Goal: Task Accomplishment & Management: Use online tool/utility

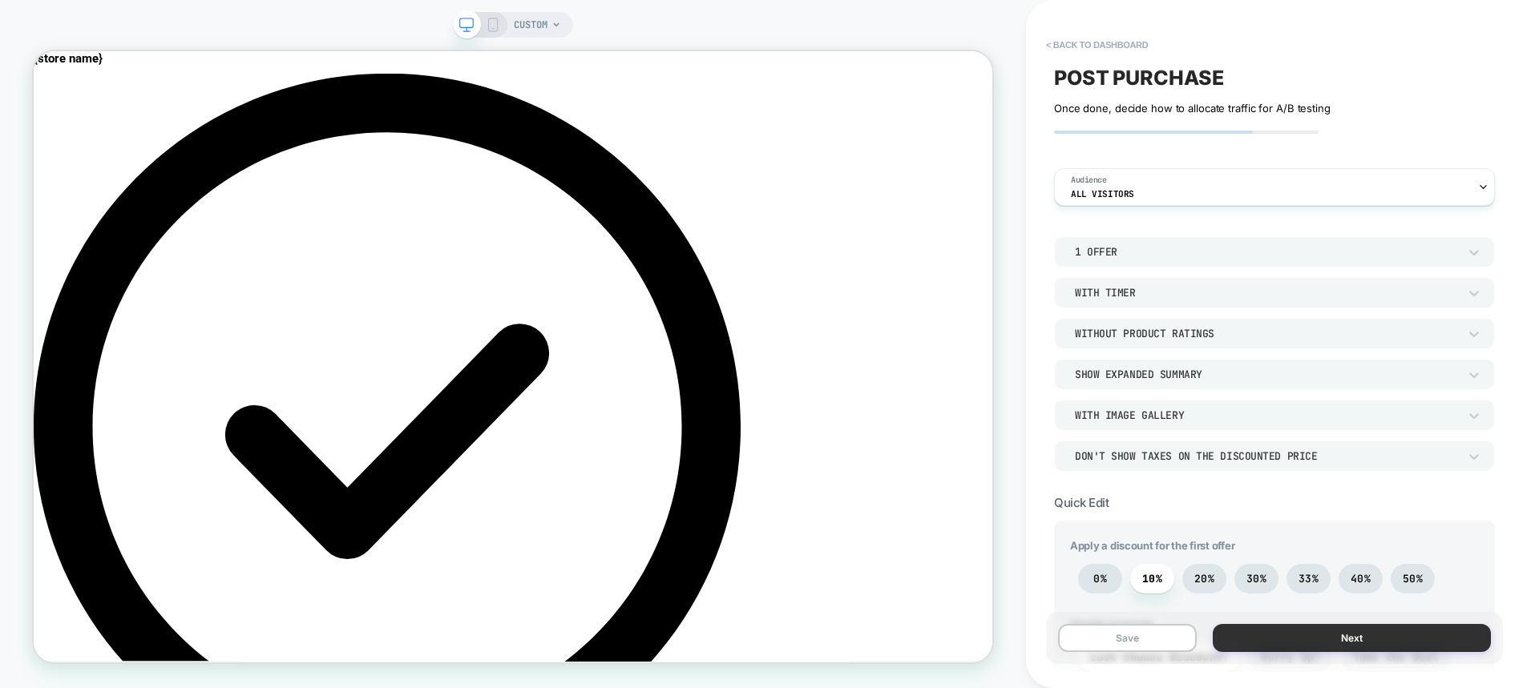
click at [1424, 636] on button "Next" at bounding box center [1352, 638] width 278 height 28
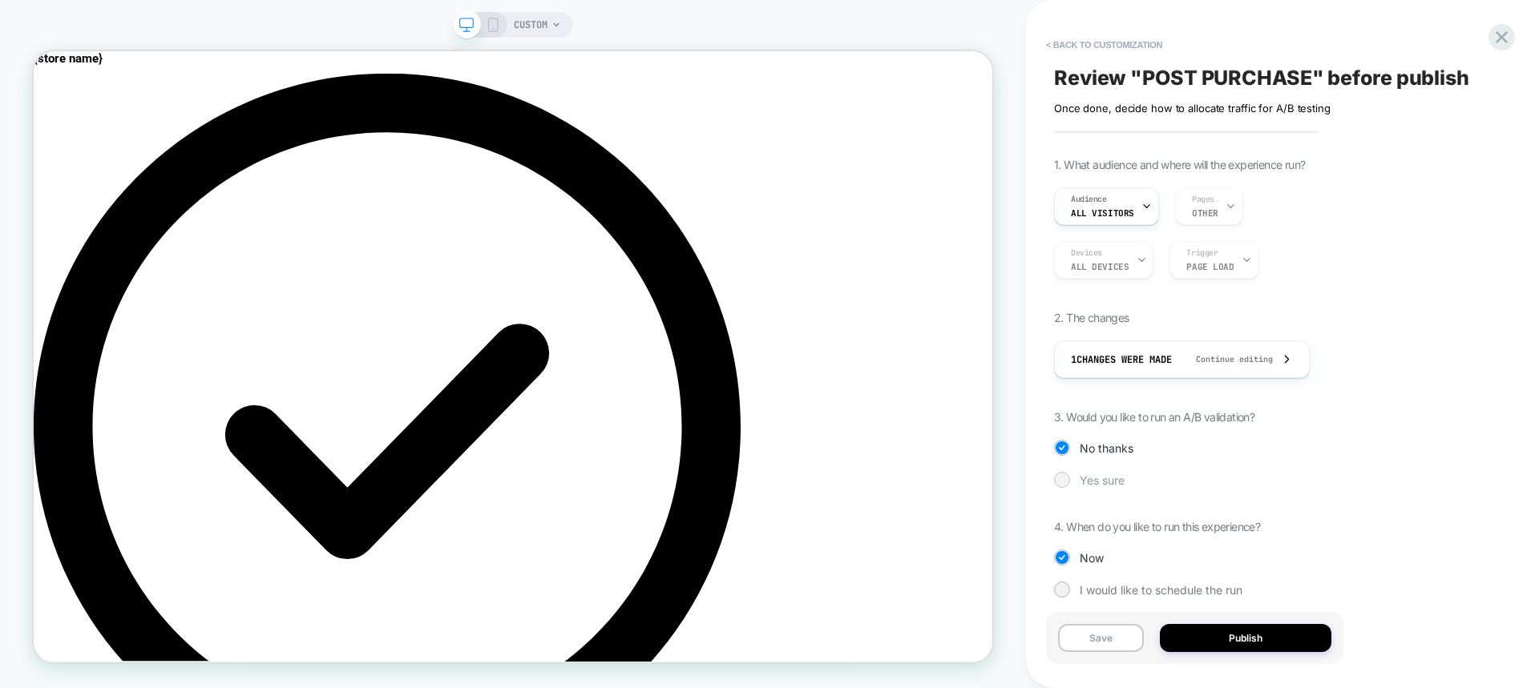
click at [1116, 478] on span "Yes sure" at bounding box center [1102, 481] width 45 height 14
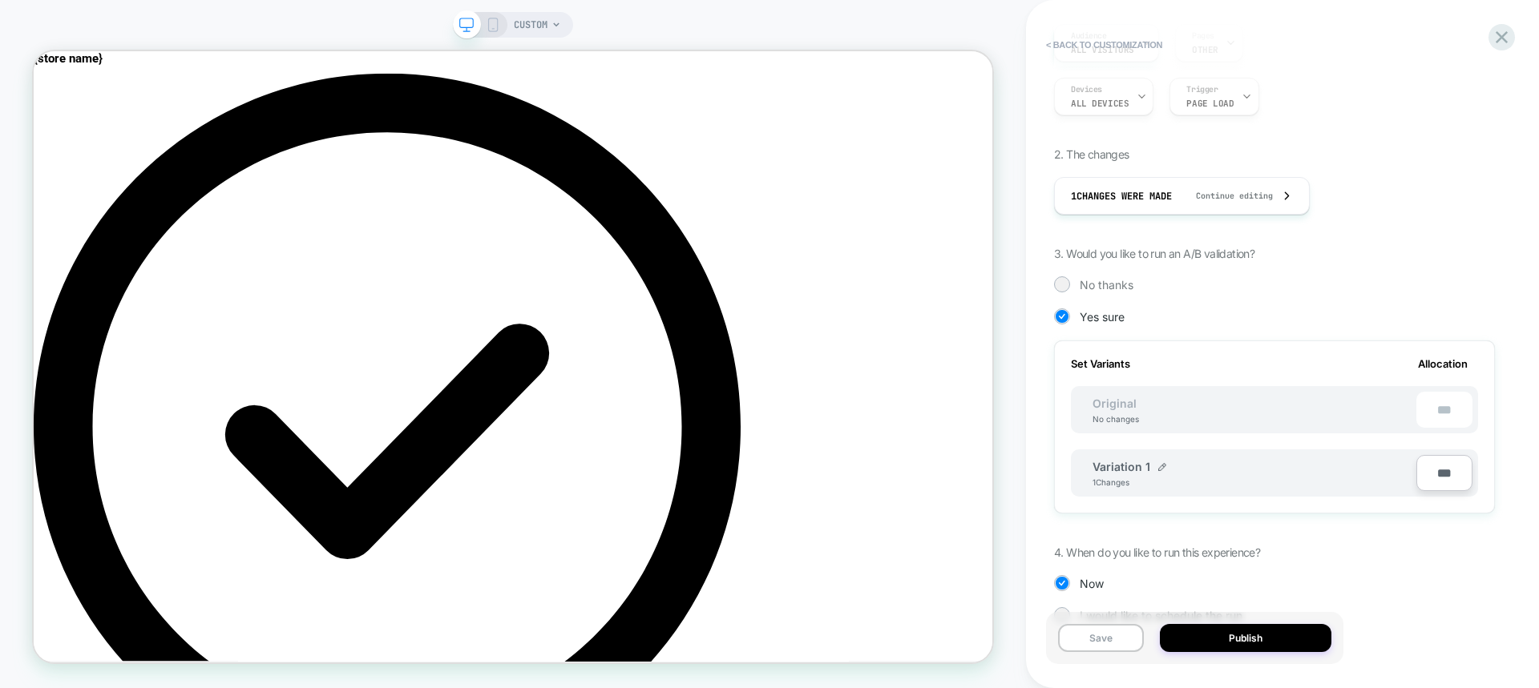
scroll to position [203, 0]
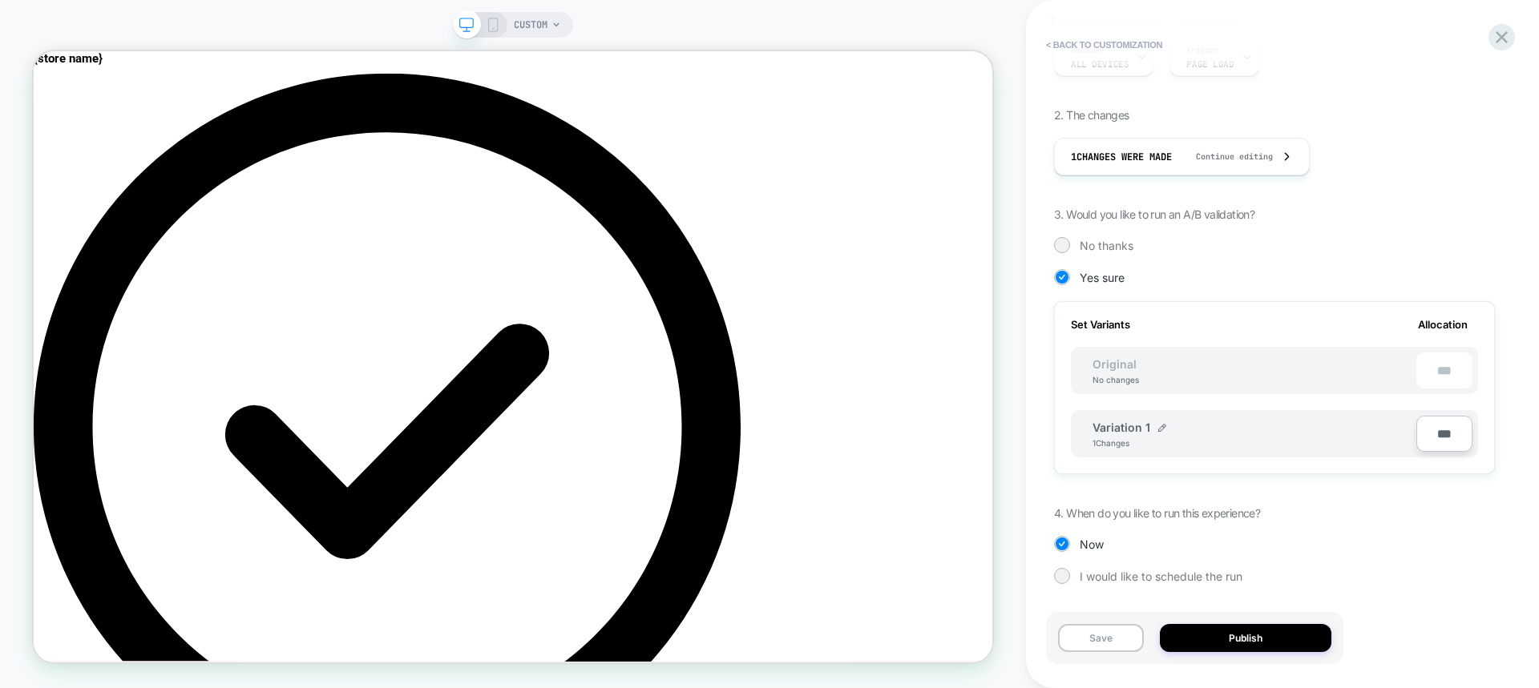
click at [1314, 444] on div "Variation 1 1 Changes" at bounding box center [1254, 434] width 324 height 27
click at [1304, 635] on button "Publish" at bounding box center [1246, 638] width 172 height 28
click at [1098, 628] on button "Save" at bounding box center [1101, 638] width 86 height 28
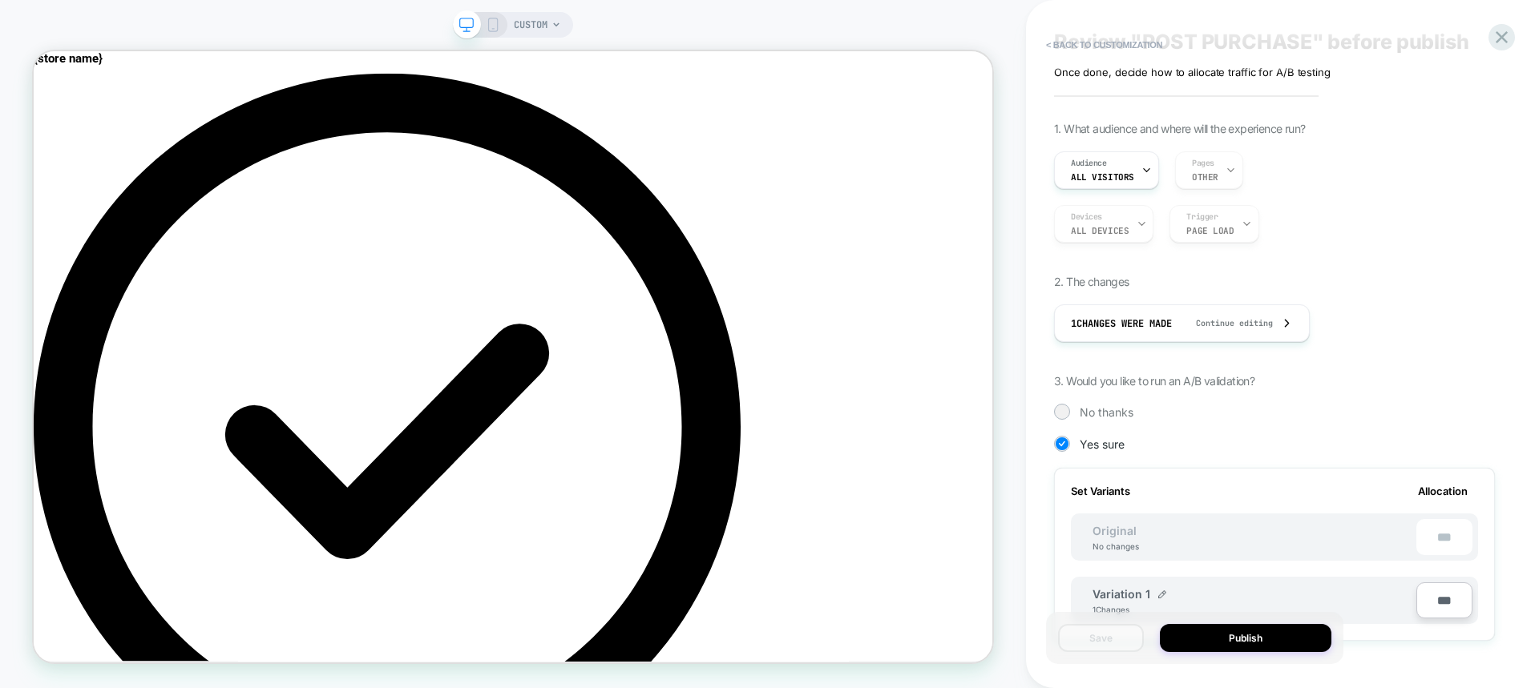
scroll to position [0, 0]
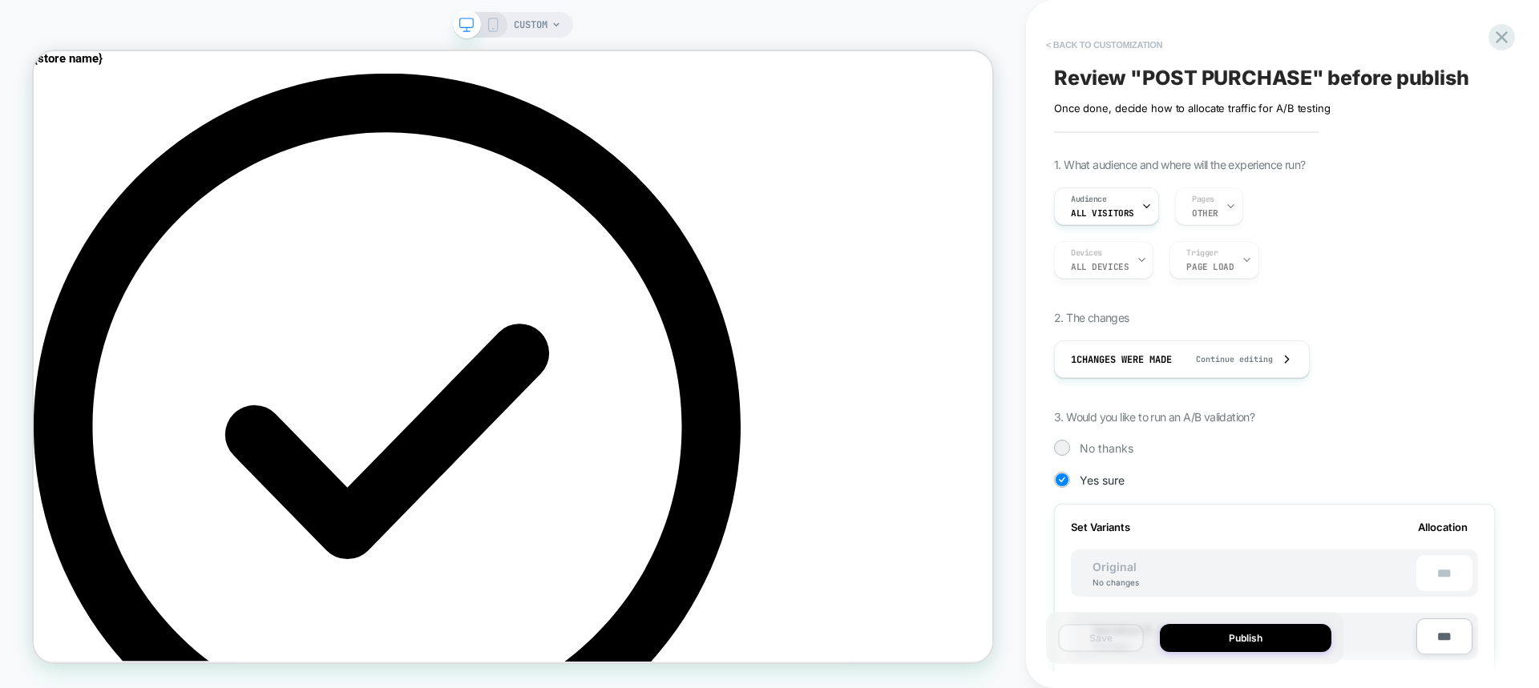
click at [1057, 44] on button "< Back to customization" at bounding box center [1104, 45] width 132 height 26
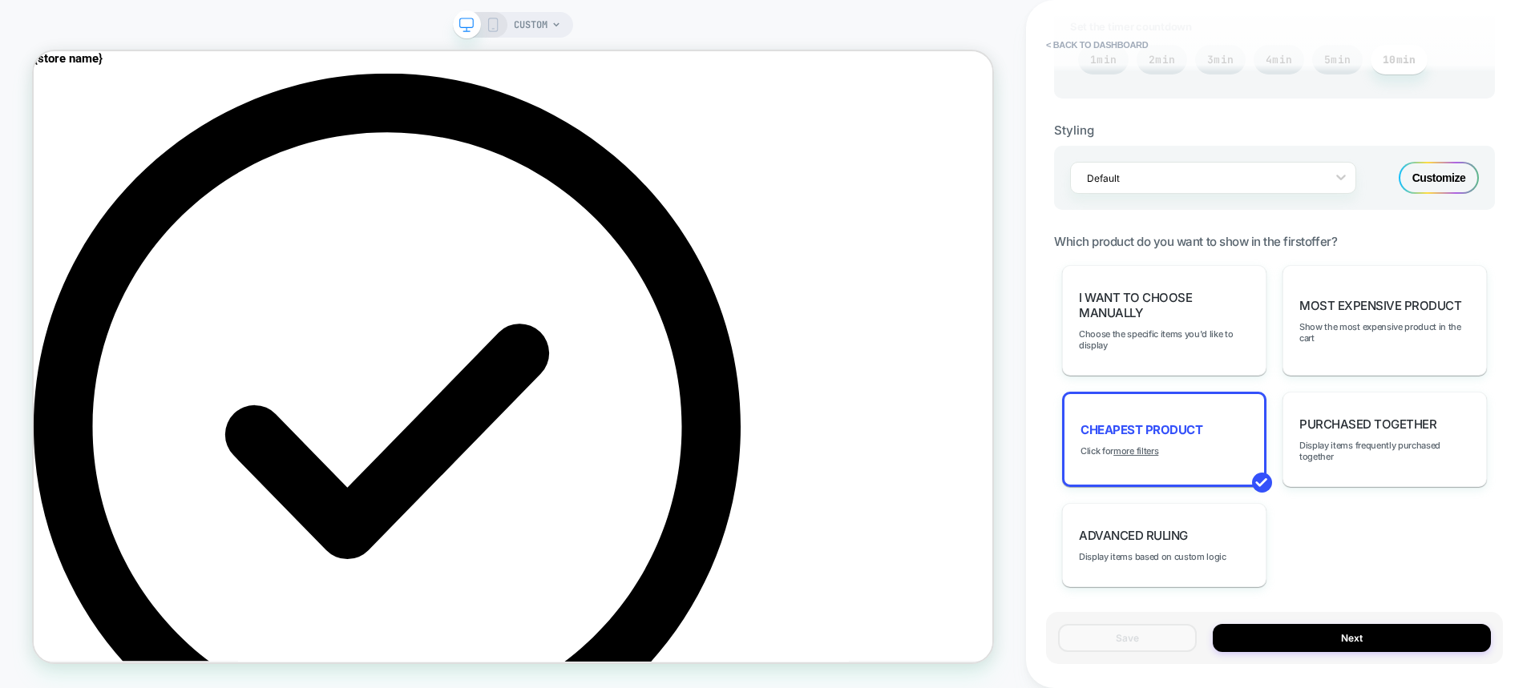
scroll to position [882, 0]
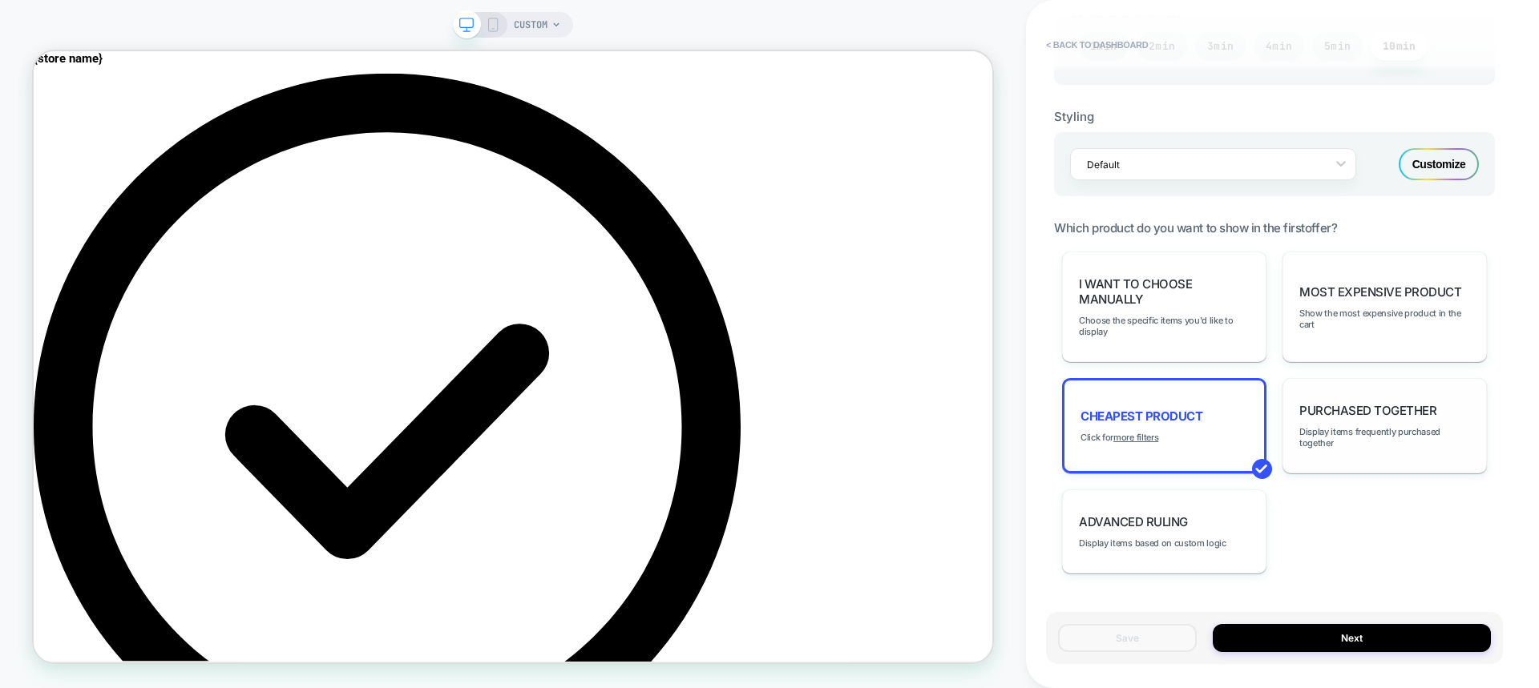
click at [1377, 390] on div "Purchased Together Display items frequently purchased together" at bounding box center [1384, 425] width 204 height 95
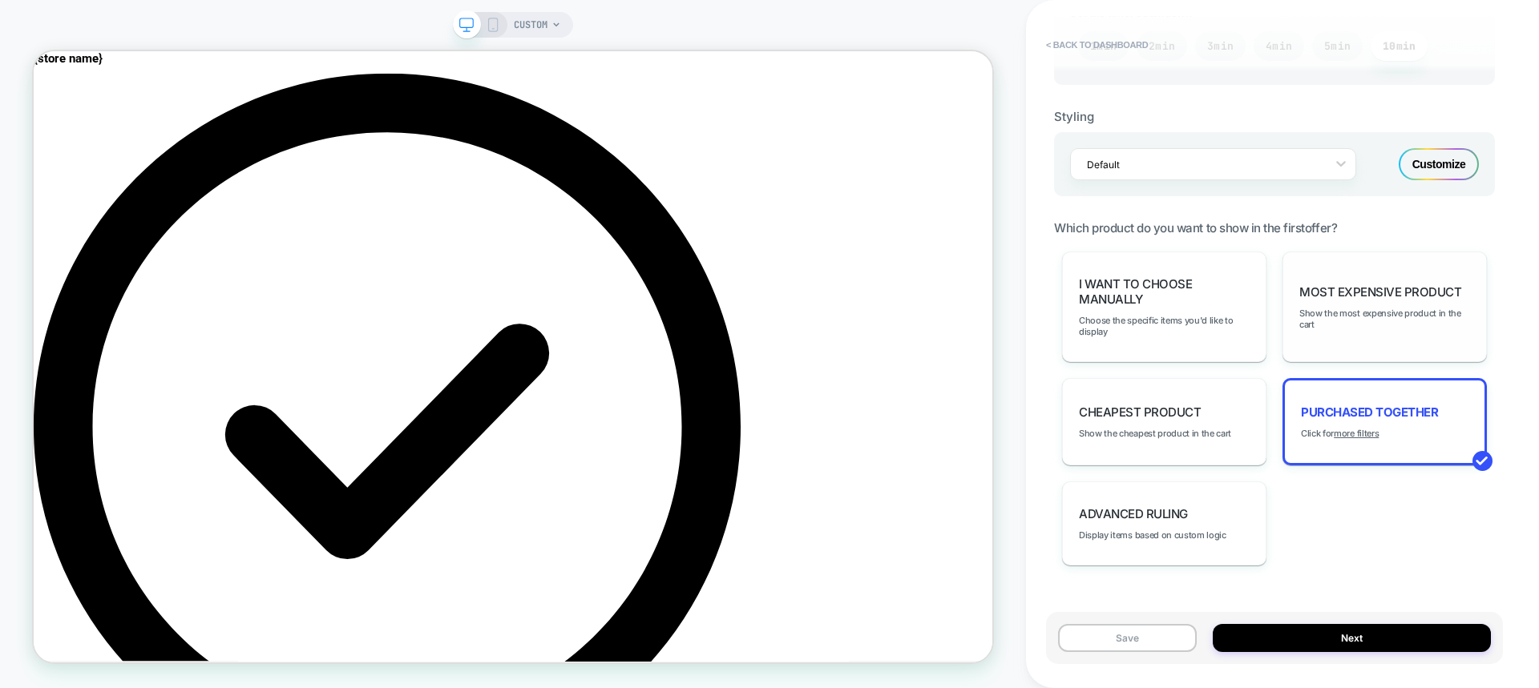
click at [1367, 331] on div "Most Expensive Product Show the most expensive product in the cart" at bounding box center [1384, 307] width 204 height 111
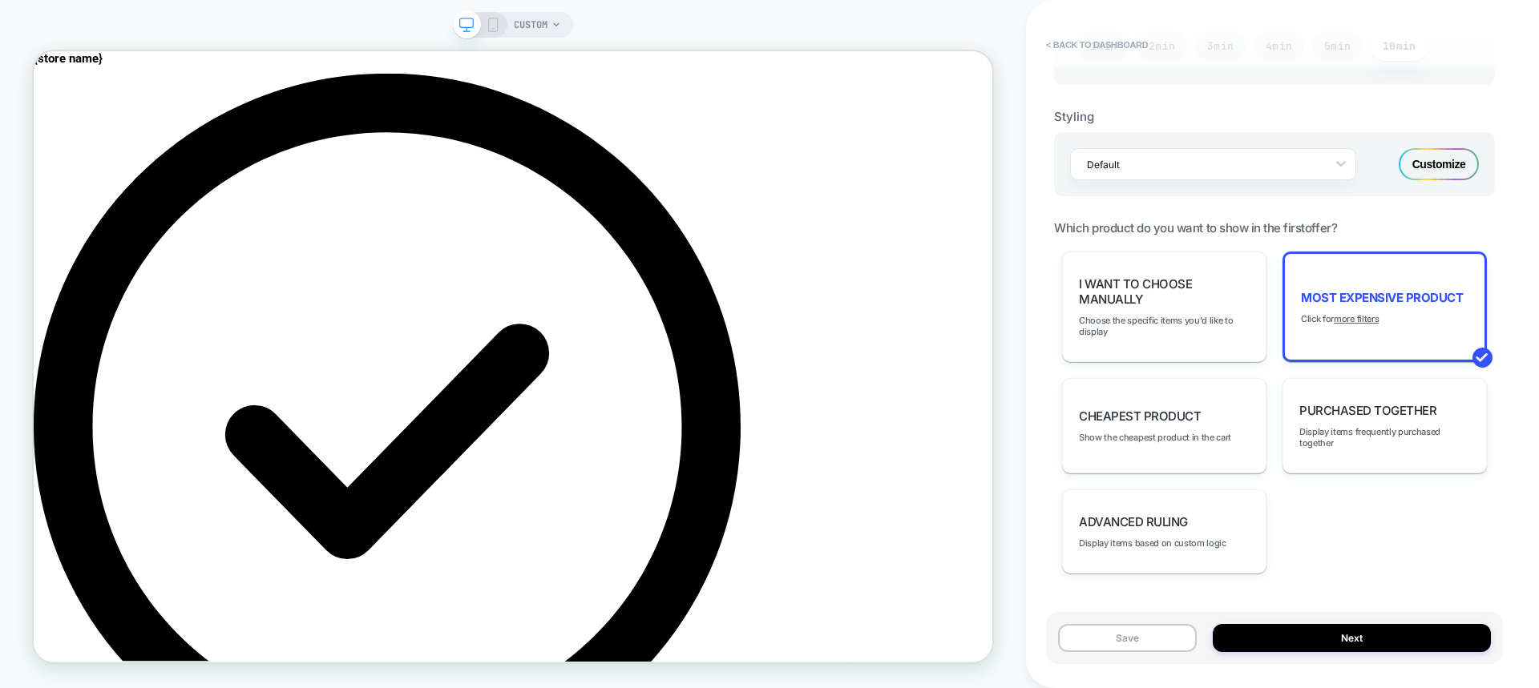
select select "********"
click at [1215, 328] on span "Choose the specific items you'd like to display" at bounding box center [1164, 326] width 171 height 22
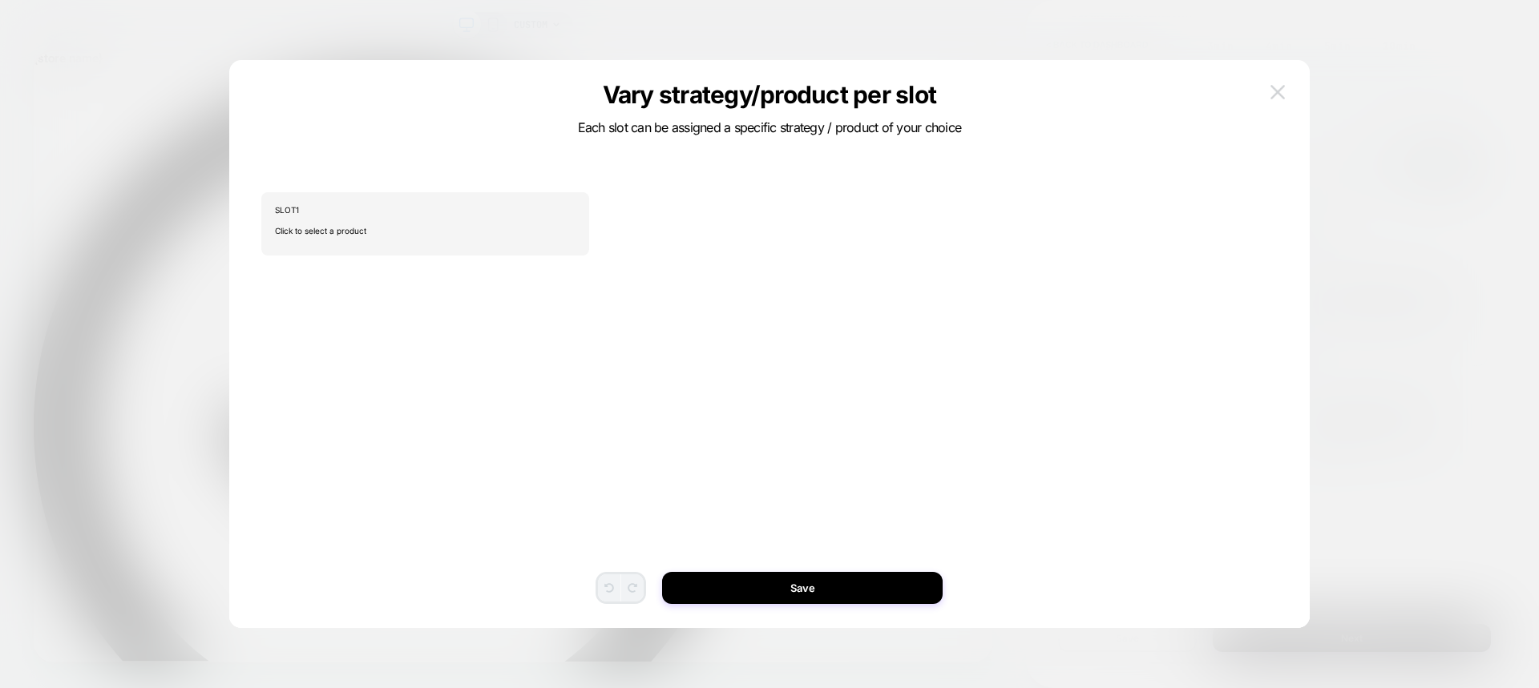
click at [1272, 89] on img at bounding box center [1277, 92] width 14 height 14
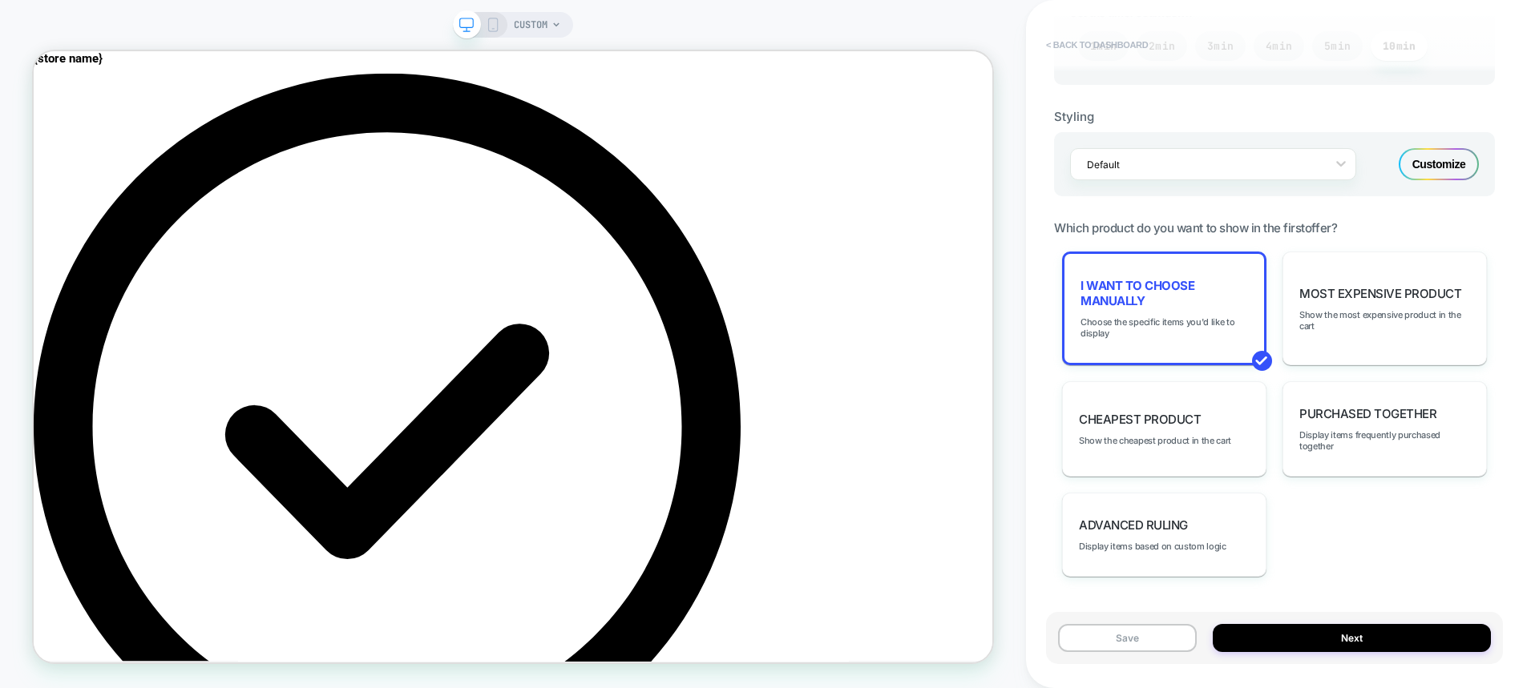
click at [1076, 43] on button "< back to dashboard" at bounding box center [1097, 45] width 118 height 26
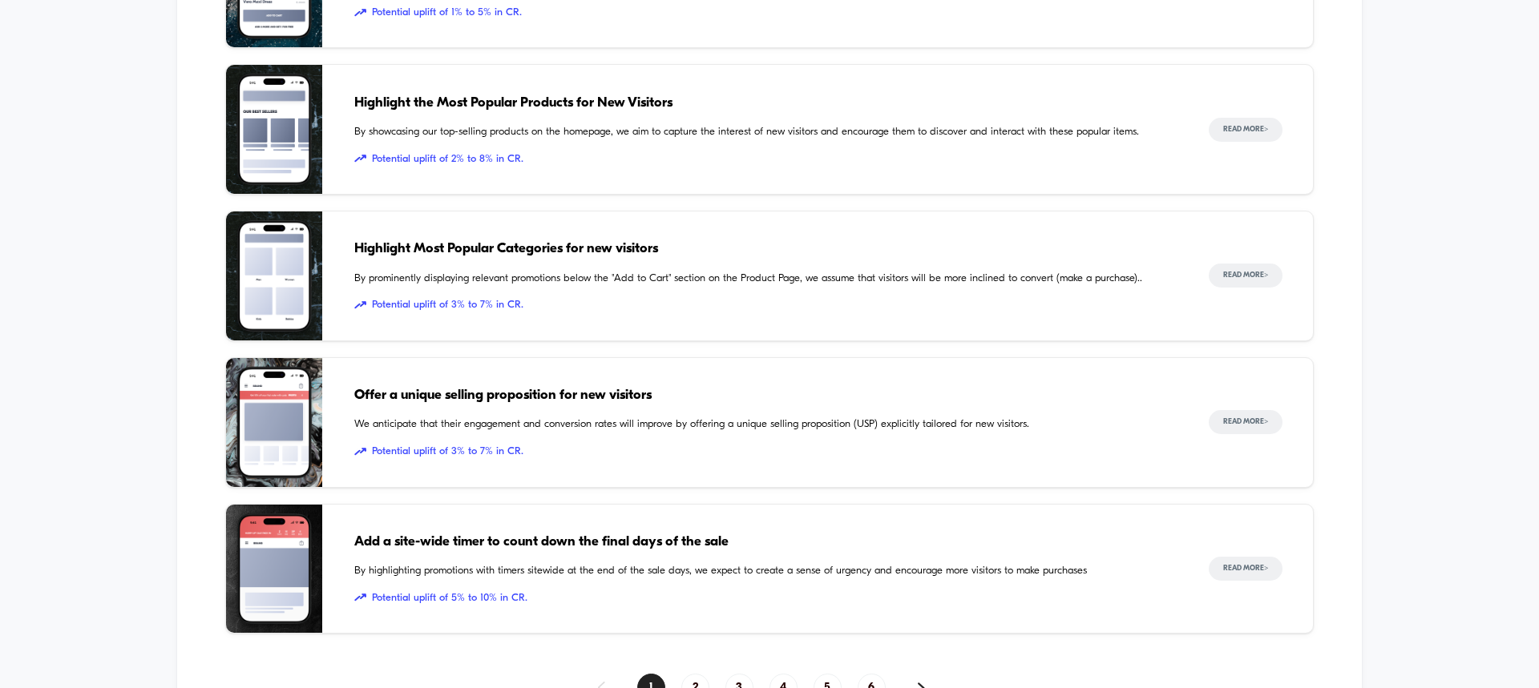
scroll to position [882, 0]
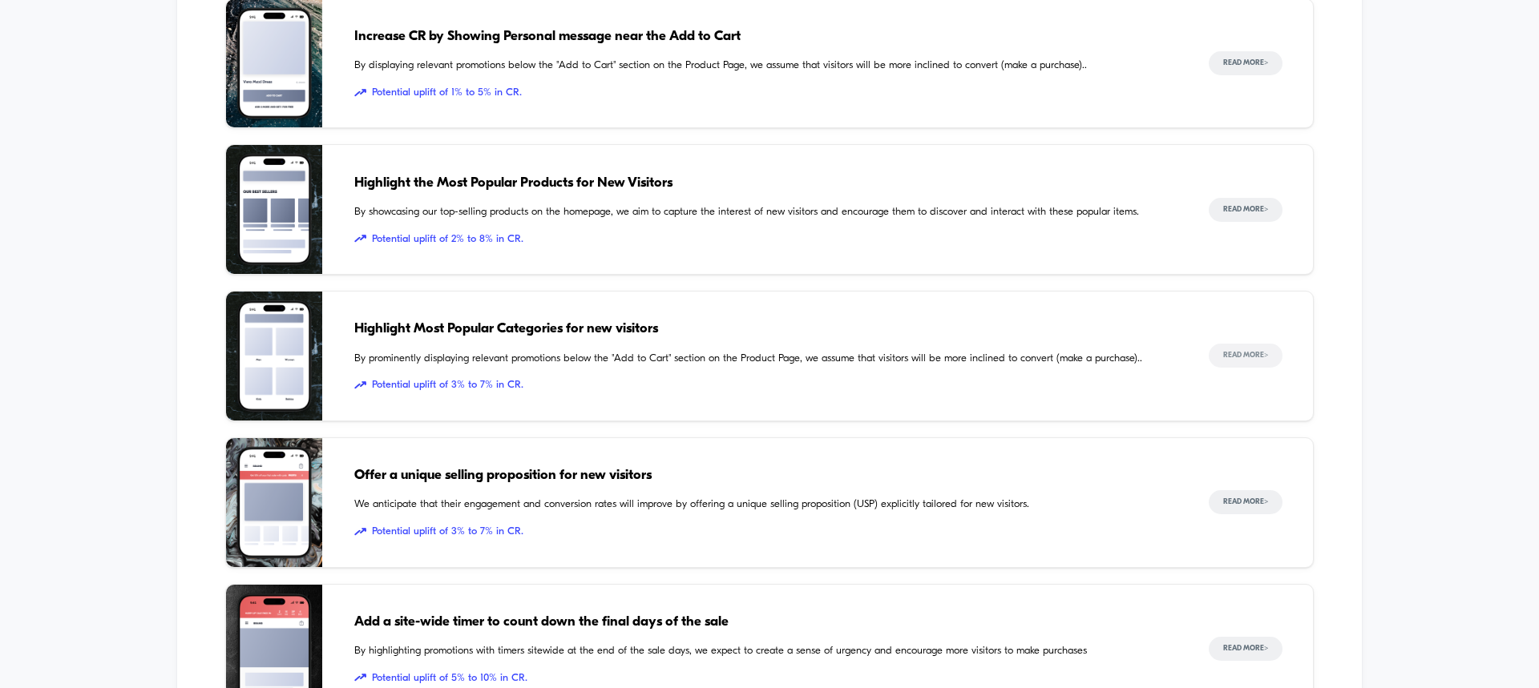
click at [1255, 349] on button "Read More >" at bounding box center [1246, 356] width 74 height 24
